Goal: Entertainment & Leisure: Consume media (video, audio)

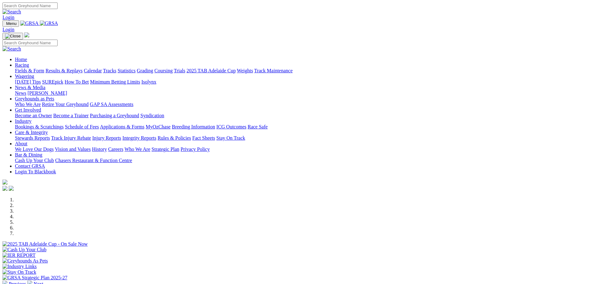
click at [82, 68] on link "Results & Replays" at bounding box center [63, 70] width 37 height 5
